Goal: Task Accomplishment & Management: Manage account settings

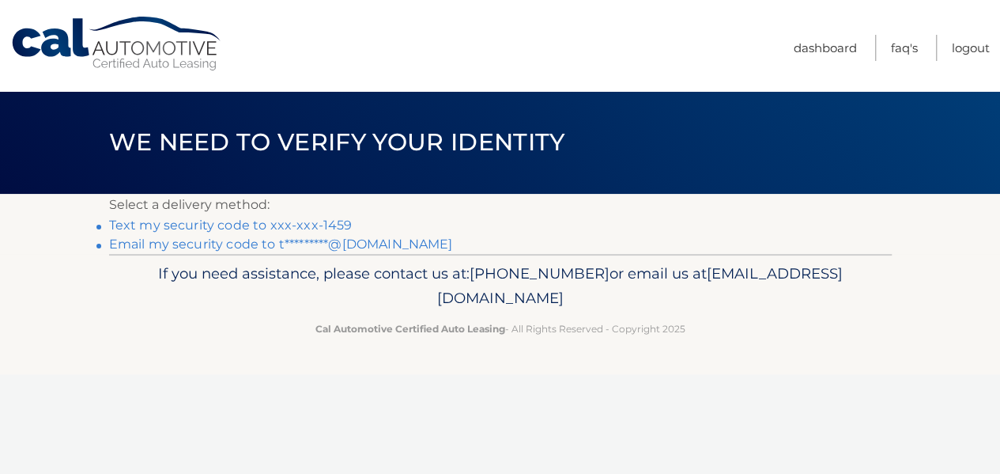
click at [271, 229] on link "Text my security code to xxx-xxx-1459" at bounding box center [231, 224] width 244 height 15
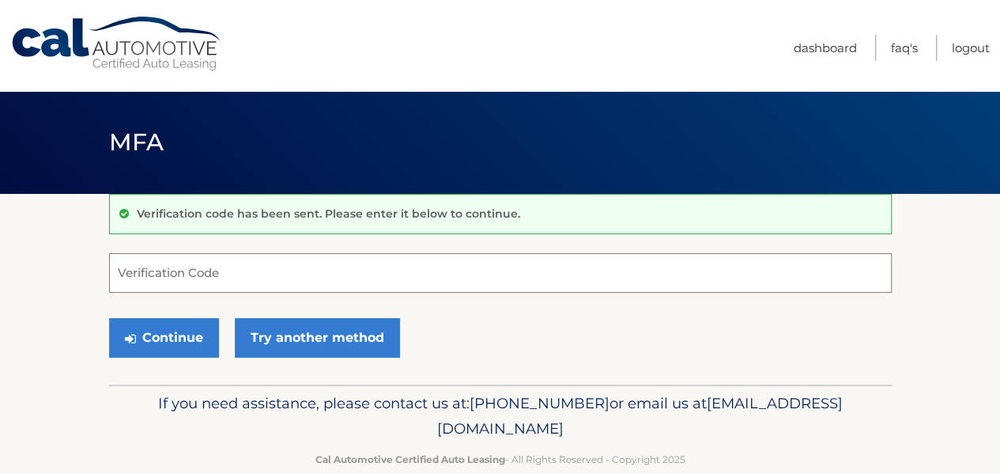
click at [340, 280] on input "Verification Code" at bounding box center [500, 273] width 783 height 40
type input "989048"
click at [109, 318] on button "Continue" at bounding box center [164, 338] width 110 height 40
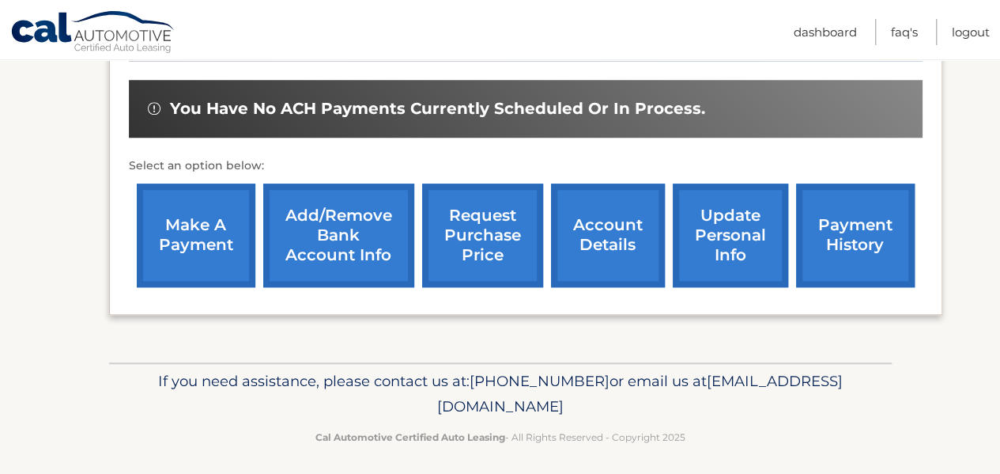
scroll to position [603, 0]
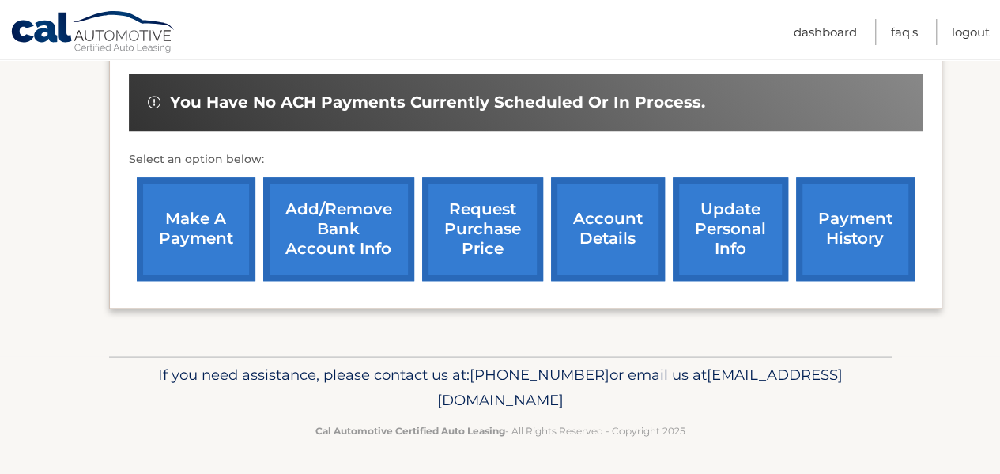
drag, startPoint x: 365, startPoint y: 396, endPoint x: 637, endPoint y: 399, distance: 272.8
click at [637, 399] on span "[EMAIL_ADDRESS][DOMAIN_NAME]" at bounding box center [640, 386] width 406 height 43
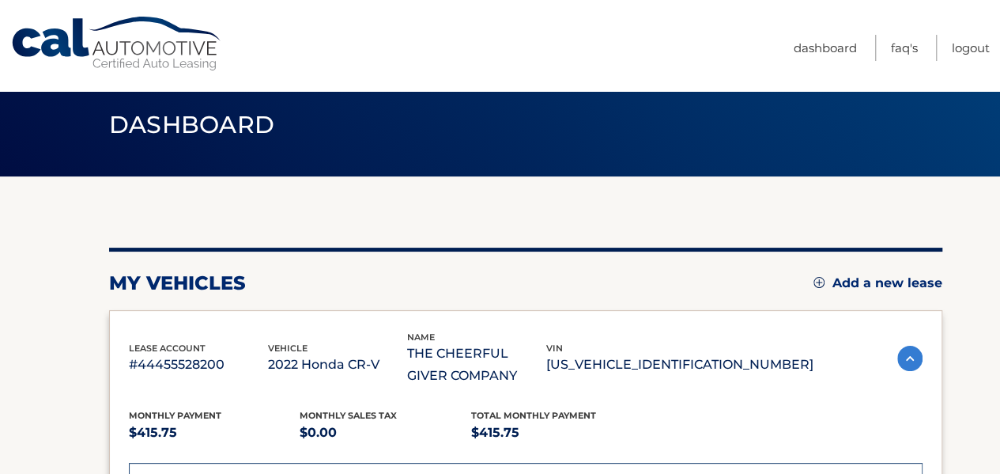
scroll to position [0, 0]
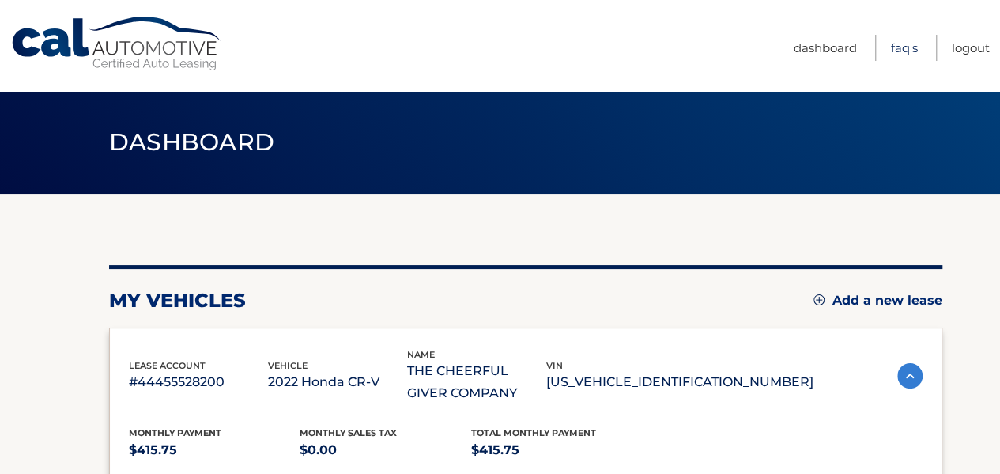
click at [900, 52] on link "FAQ's" at bounding box center [904, 48] width 27 height 26
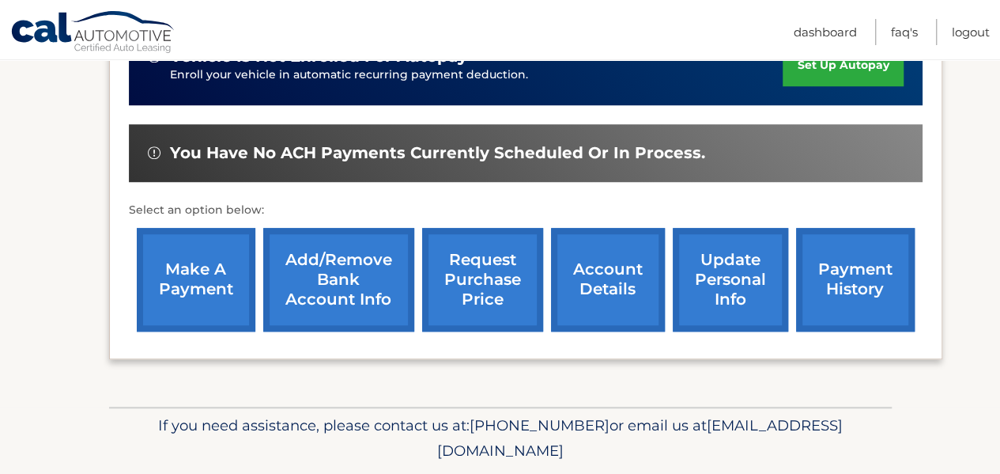
scroll to position [553, 0]
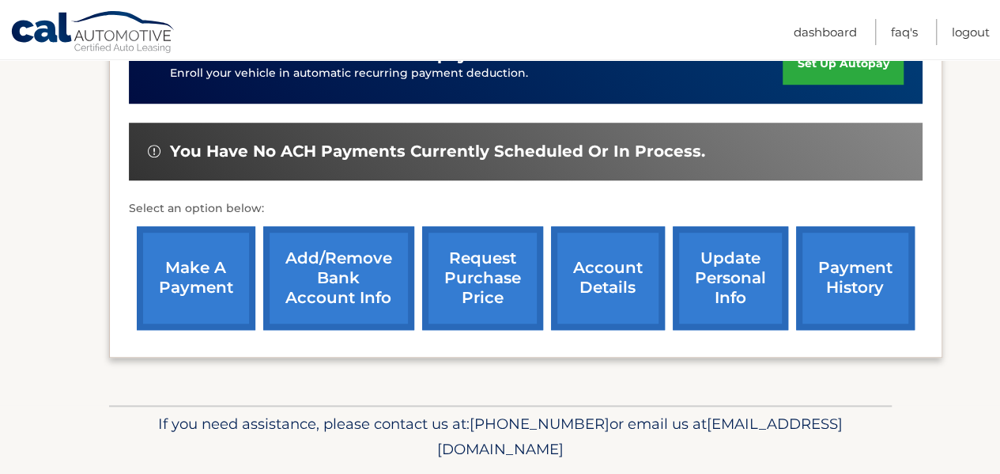
click at [592, 289] on link "account details" at bounding box center [608, 278] width 114 height 104
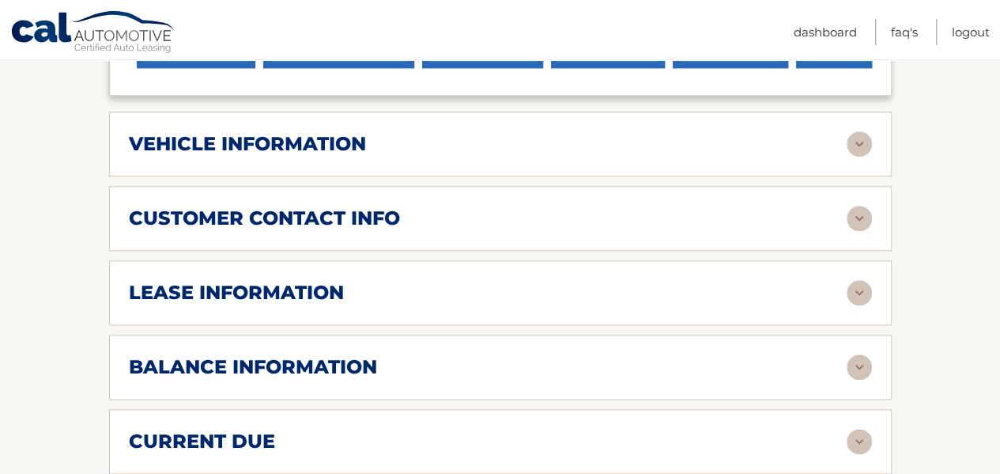
scroll to position [791, 0]
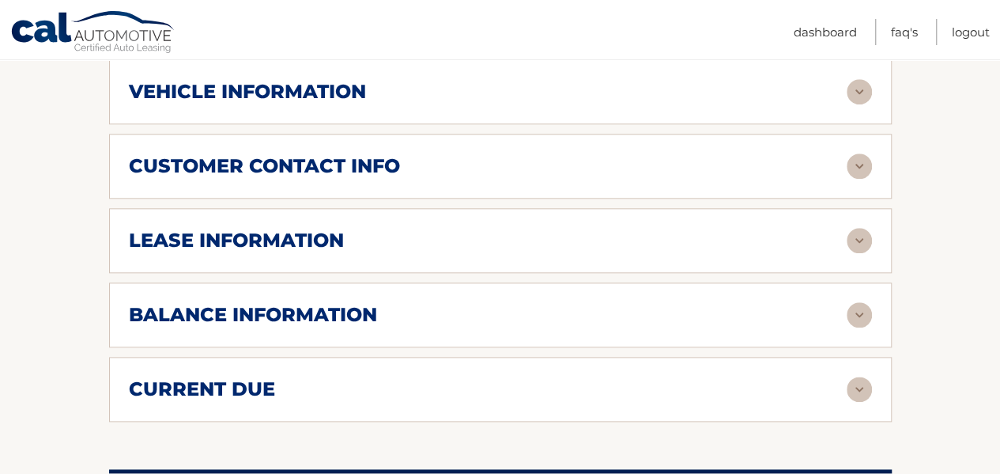
click at [857, 237] on img at bounding box center [859, 240] width 25 height 25
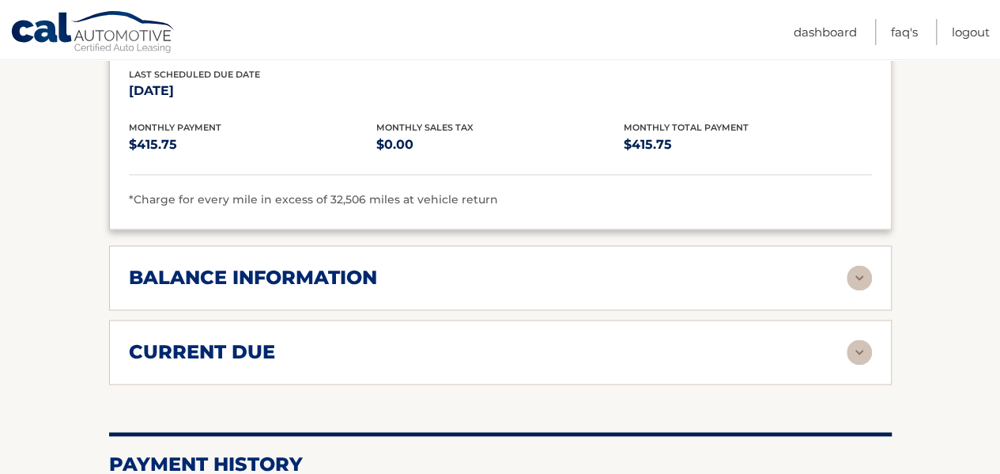
scroll to position [1028, 0]
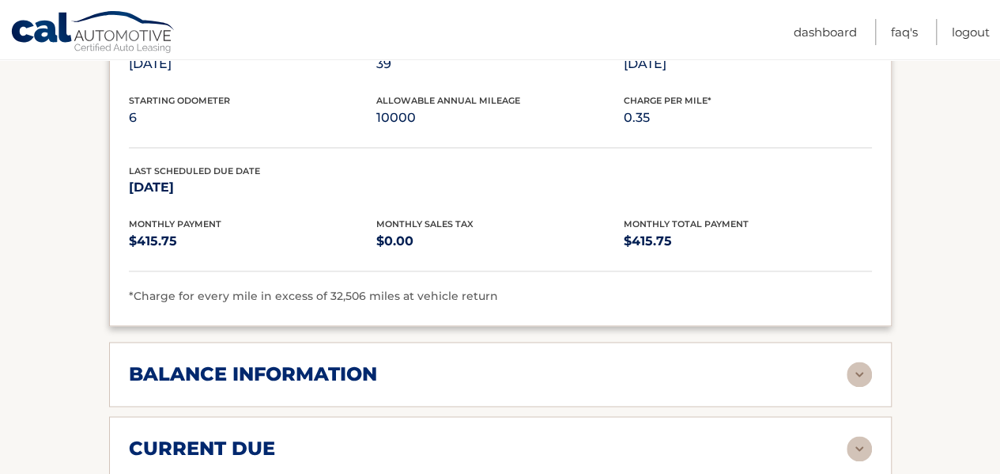
click at [867, 372] on img at bounding box center [859, 373] width 25 height 25
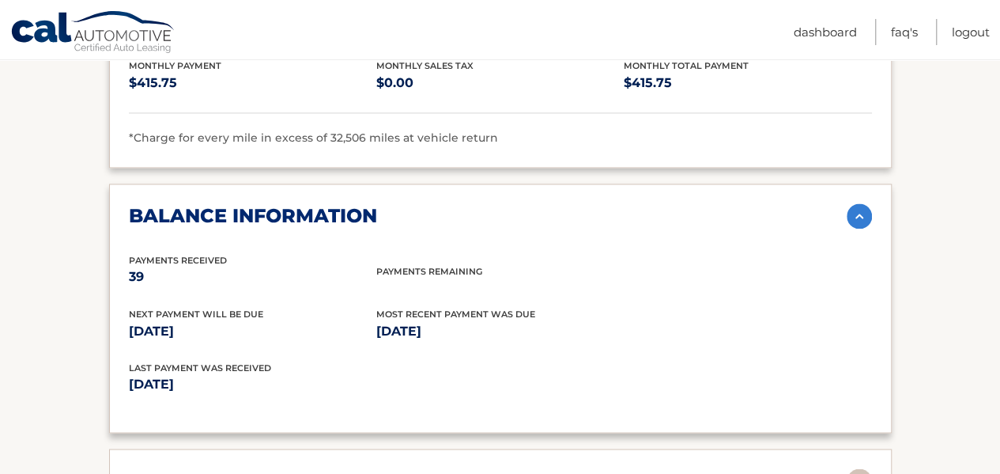
scroll to position [1107, 0]
